Goal: Task Accomplishment & Management: Manage account settings

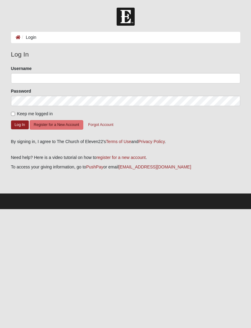
click at [68, 124] on button "Register for a New Account" at bounding box center [56, 124] width 53 height 9
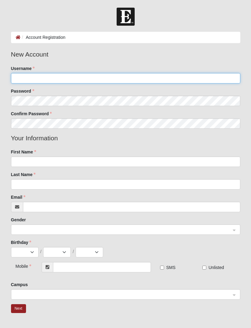
click at [141, 80] on input "Username" at bounding box center [125, 78] width 229 height 10
type input "jltheroux6"
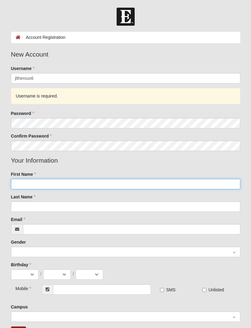
click at [79, 188] on input "First Name" at bounding box center [125, 184] width 229 height 10
type input "Jeff"
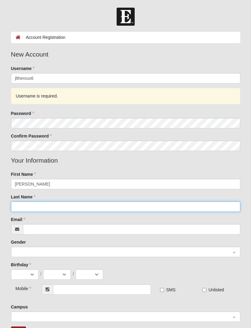
click at [66, 207] on input "Last Name" at bounding box center [125, 207] width 229 height 10
type input "Theroux"
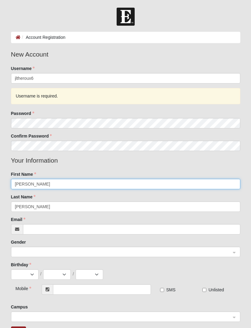
click at [45, 187] on input "Jeff" at bounding box center [125, 184] width 229 height 10
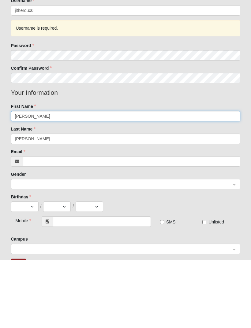
type input "Jeffrey"
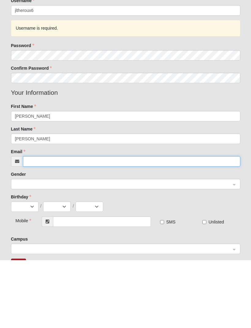
click at [72, 224] on input "Email" at bounding box center [131, 229] width 217 height 10
type input "[EMAIL_ADDRESS][DOMAIN_NAME]"
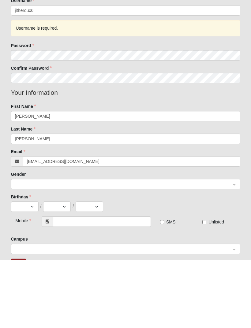
click at [124, 247] on input "search" at bounding box center [124, 251] width 218 height 9
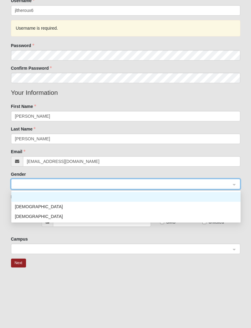
click at [25, 209] on div "[DEMOGRAPHIC_DATA]" at bounding box center [126, 206] width 222 height 7
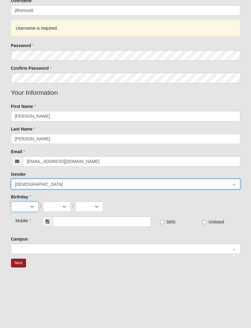
click at [28, 206] on select "Jan Feb Mar Apr May Jun Jul Aug Sep Oct Nov Dec" at bounding box center [25, 207] width 28 height 10
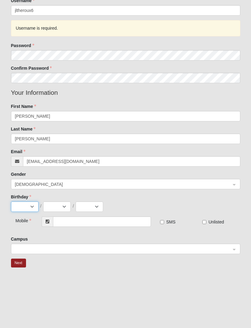
select select "7"
click at [59, 211] on select "1 2 3 4 5 6 7 8 9 10 11 12 13 14 15 16 17 18 19 20 21 22 23 24 25 26 27 28 29 3…" at bounding box center [57, 207] width 28 height 10
select select "17"
click at [94, 208] on select "2025 2024 2023 2022 2021 2020 2019 2018 2017 2016 2015 2014 2013 2012 2011 2010…" at bounding box center [90, 207] width 28 height 10
select select "1981"
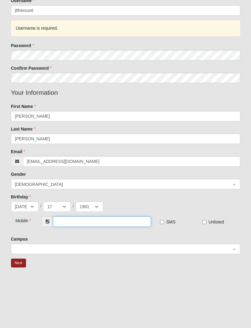
click at [102, 220] on input "text" at bounding box center [102, 222] width 98 height 10
type input "[PHONE_NUMBER]"
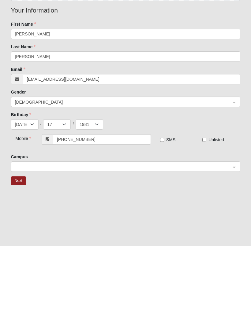
click at [232, 244] on input "search" at bounding box center [124, 248] width 218 height 9
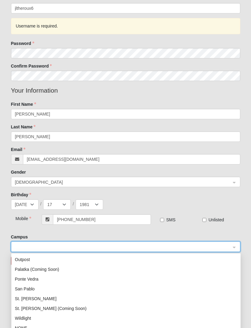
scroll to position [88, 0]
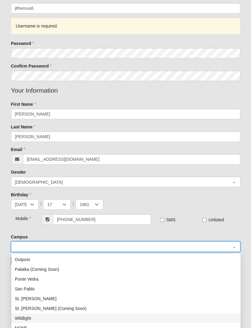
click at [67, 314] on div "Wildlight" at bounding box center [125, 319] width 229 height 10
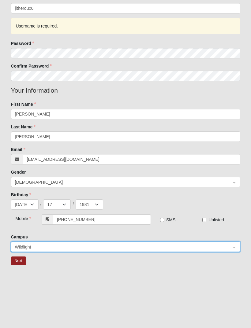
click at [232, 245] on input "search" at bounding box center [124, 246] width 218 height 9
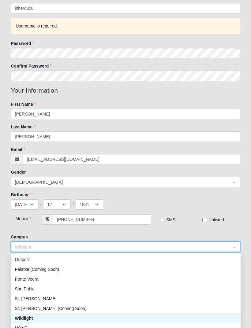
click at [61, 311] on div "St. Augustine (Coming Soon)" at bounding box center [126, 308] width 222 height 7
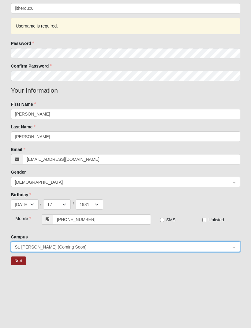
click at [22, 260] on button "Next" at bounding box center [18, 261] width 15 height 9
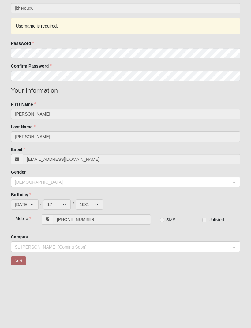
scroll to position [0, 0]
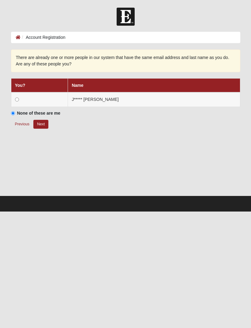
click at [19, 99] on input "radio" at bounding box center [17, 100] width 4 height 4
click at [46, 126] on button "Next" at bounding box center [40, 124] width 15 height 9
radio input "true"
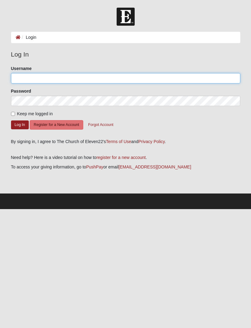
click at [162, 77] on input "Username" at bounding box center [125, 78] width 229 height 10
type input "jltheroux6"
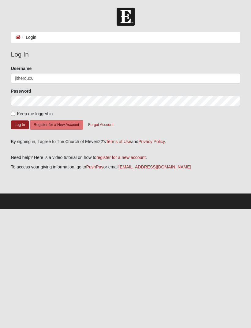
click at [20, 125] on button "Log In" at bounding box center [20, 125] width 18 height 9
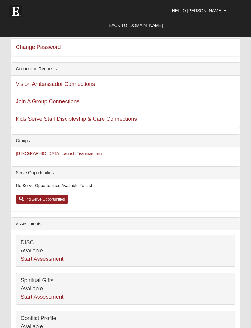
click at [219, 10] on span "Hello [PERSON_NAME]" at bounding box center [197, 10] width 50 height 5
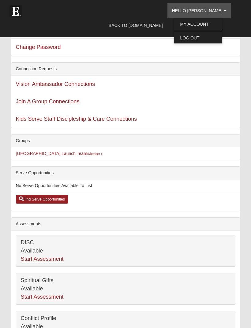
click at [217, 26] on link "My Account" at bounding box center [198, 24] width 48 height 8
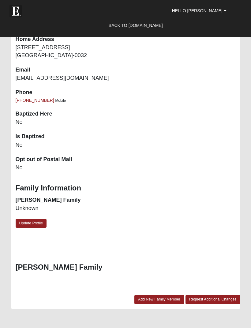
scroll to position [518, 0]
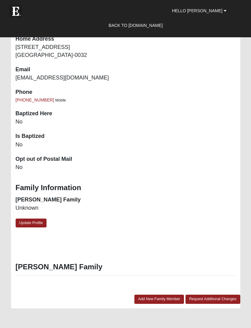
click at [33, 220] on link "Update Profile" at bounding box center [31, 223] width 31 height 9
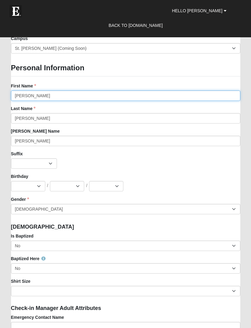
click at [57, 92] on input "Jeff" at bounding box center [125, 96] width 229 height 10
click at [29, 93] on input "Jeff" at bounding box center [125, 96] width 229 height 10
type input "Jeffrey"
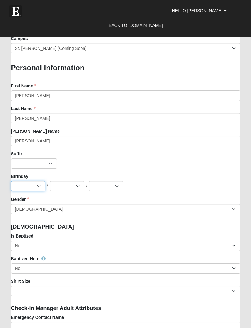
click at [40, 185] on select "Jan Feb Mar Apr May Jun Jul Aug Sep Oct Nov Dec" at bounding box center [28, 186] width 34 height 10
select select "7"
click at [80, 185] on select "1 2 3 4 5 6 7 8 9 10 11 12 13 14 15 16 17 18 19 20 21 22 23 24 25 26 27 28 29 3…" at bounding box center [67, 186] width 34 height 10
select select "17"
click at [120, 184] on select "2025 2024 2023 2022 2021 2020 2019 2018 2017 2016 2015 2014 2013 2012 2011 2010…" at bounding box center [106, 186] width 34 height 10
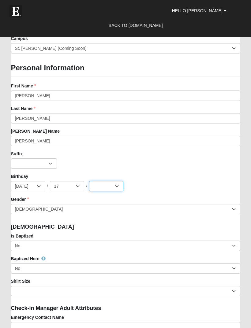
select select "1981"
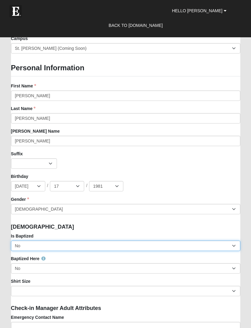
click at [233, 248] on select "No Yes" at bounding box center [125, 246] width 229 height 10
select select "True"
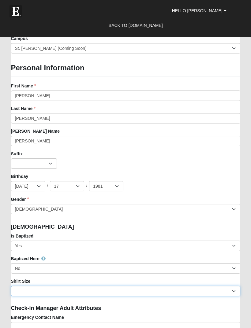
click at [199, 290] on select "Adult Small Adult Medium Adult Large Adult XL Adult XXL Adult 3XL Adult 4XL You…" at bounding box center [125, 291] width 229 height 10
select select "Adult XL"
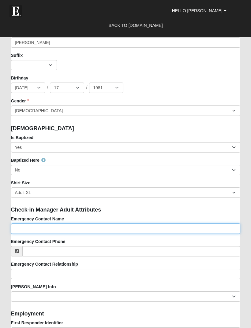
click at [191, 231] on input "Emergency Contact Name" at bounding box center [125, 229] width 229 height 10
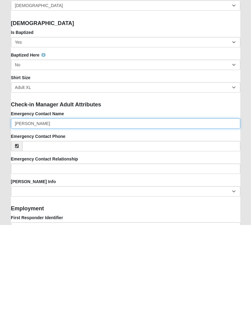
type input "[PERSON_NAME]"
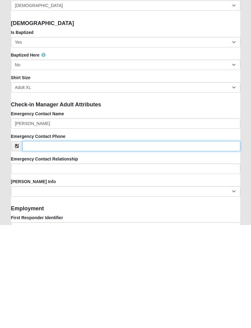
click at [121, 244] on input "Emergency Contact Phone" at bounding box center [131, 249] width 218 height 10
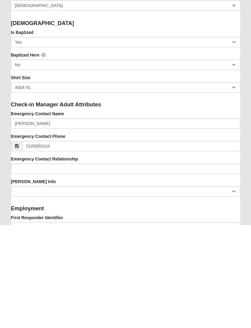
type input "[PHONE_NUMBER]"
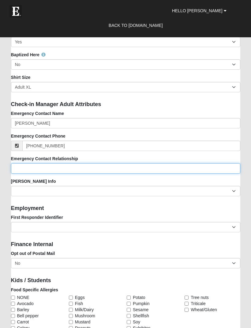
click at [110, 166] on input "Emergency Contact Relationship" at bounding box center [125, 168] width 229 height 10
type input "Wife"
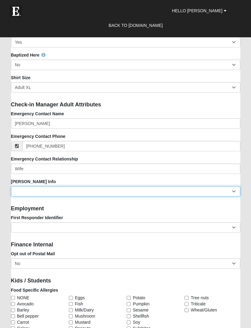
click at [233, 192] on select "Current Foster Child Current Foster Parent Former Foster Child Former Foster Pa…" at bounding box center [125, 191] width 229 height 10
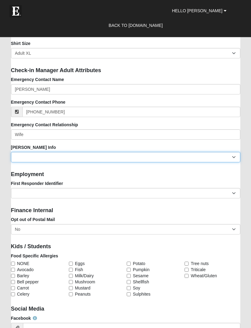
scroll to position [756, 0]
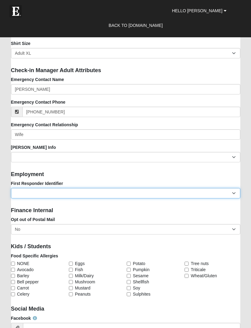
click at [71, 192] on select "EMT | Paramedic | Medical Firefighter | Fire Department Police Officer | Sherif…" at bounding box center [125, 193] width 229 height 10
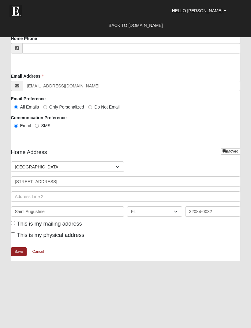
scroll to position [1250, 0]
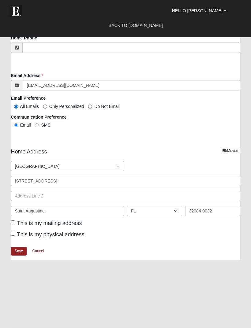
click at [11, 223] on label "This is my mailing address" at bounding box center [46, 224] width 71 height 8
click at [11, 223] on input "This is my mailing address" at bounding box center [13, 223] width 4 height 4
checkbox input "true"
click at [13, 232] on input "This is my physical address" at bounding box center [13, 234] width 4 height 4
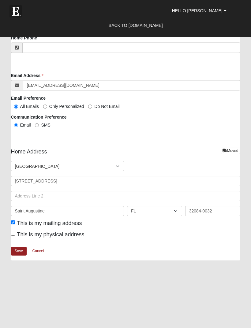
checkbox input "true"
click at [20, 250] on link "Save" at bounding box center [19, 251] width 16 height 9
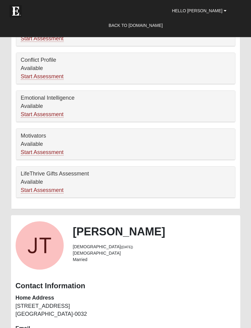
click at [42, 252] on div "View Fullsize Photo" at bounding box center [40, 246] width 48 height 48
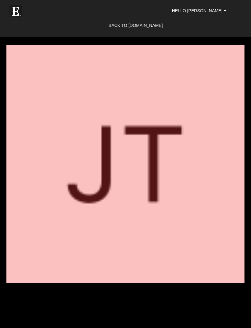
click at [193, 44] on div "View Fullsize Photo" at bounding box center [125, 164] width 251 height 328
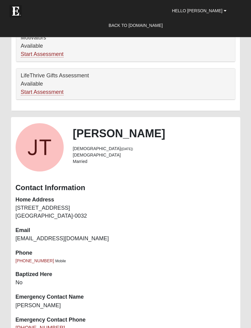
scroll to position [357, 0]
click at [48, 148] on div "View Fullsize Photo" at bounding box center [40, 147] width 48 height 48
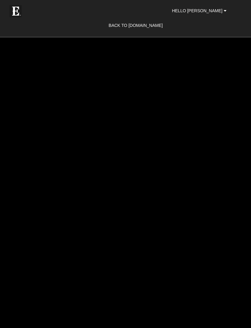
scroll to position [0, 0]
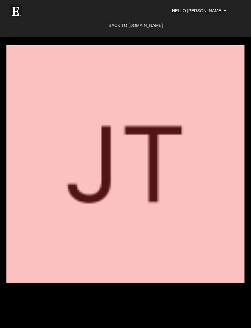
click at [216, 13] on link "Hello [PERSON_NAME]" at bounding box center [199, 10] width 64 height 15
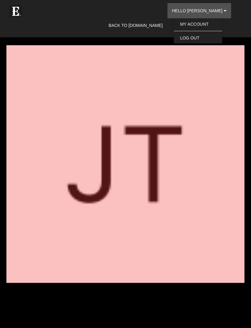
click at [212, 25] on link "My Account" at bounding box center [198, 24] width 48 height 8
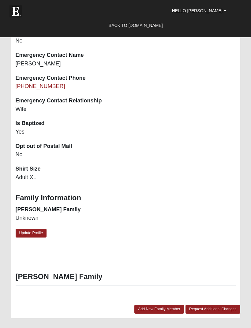
scroll to position [618, 0]
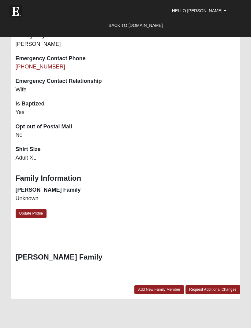
click at [37, 209] on link "Update Profile" at bounding box center [31, 213] width 31 height 9
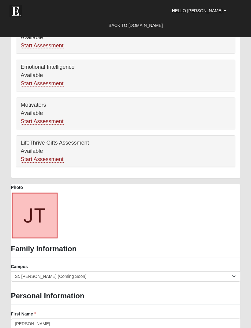
scroll to position [290, 0]
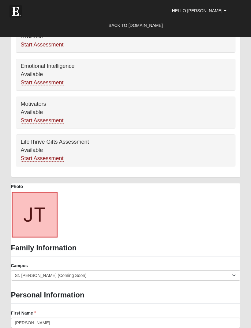
click at [54, 231] on link at bounding box center [52, 231] width 8 height 10
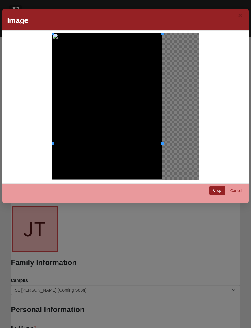
scroll to position [275, 0]
click at [217, 190] on link "Crop" at bounding box center [217, 190] width 16 height 9
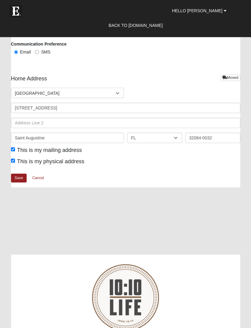
scroll to position [1324, 0]
click at [20, 173] on link "Save" at bounding box center [19, 177] width 16 height 9
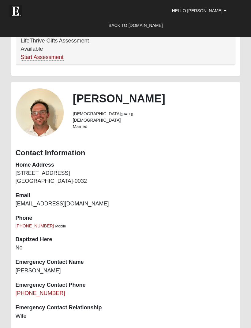
scroll to position [392, 0]
